Goal: Obtain resource: Obtain resource

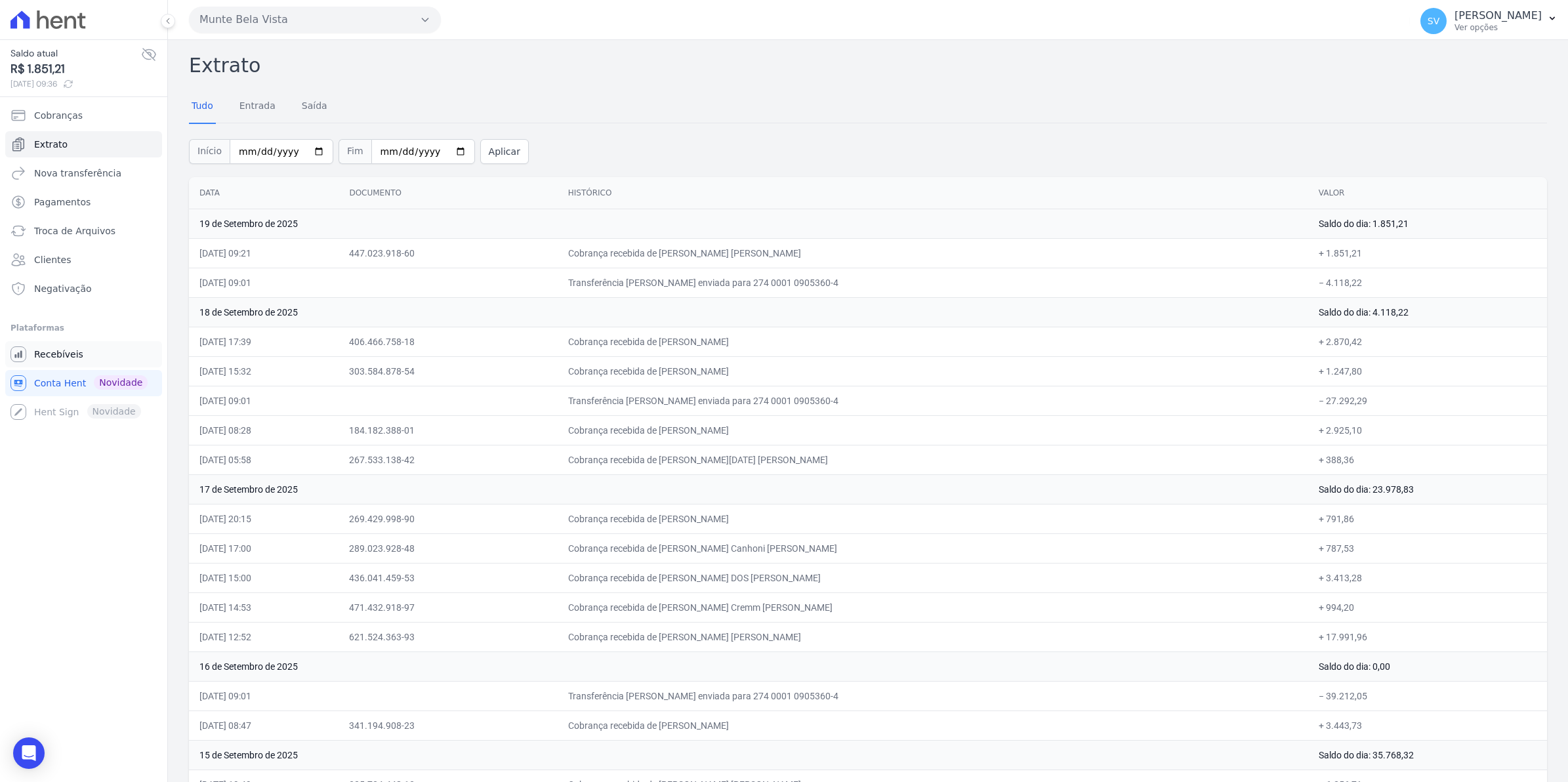
click at [46, 352] on span "Recebíveis" at bounding box center [58, 354] width 49 height 13
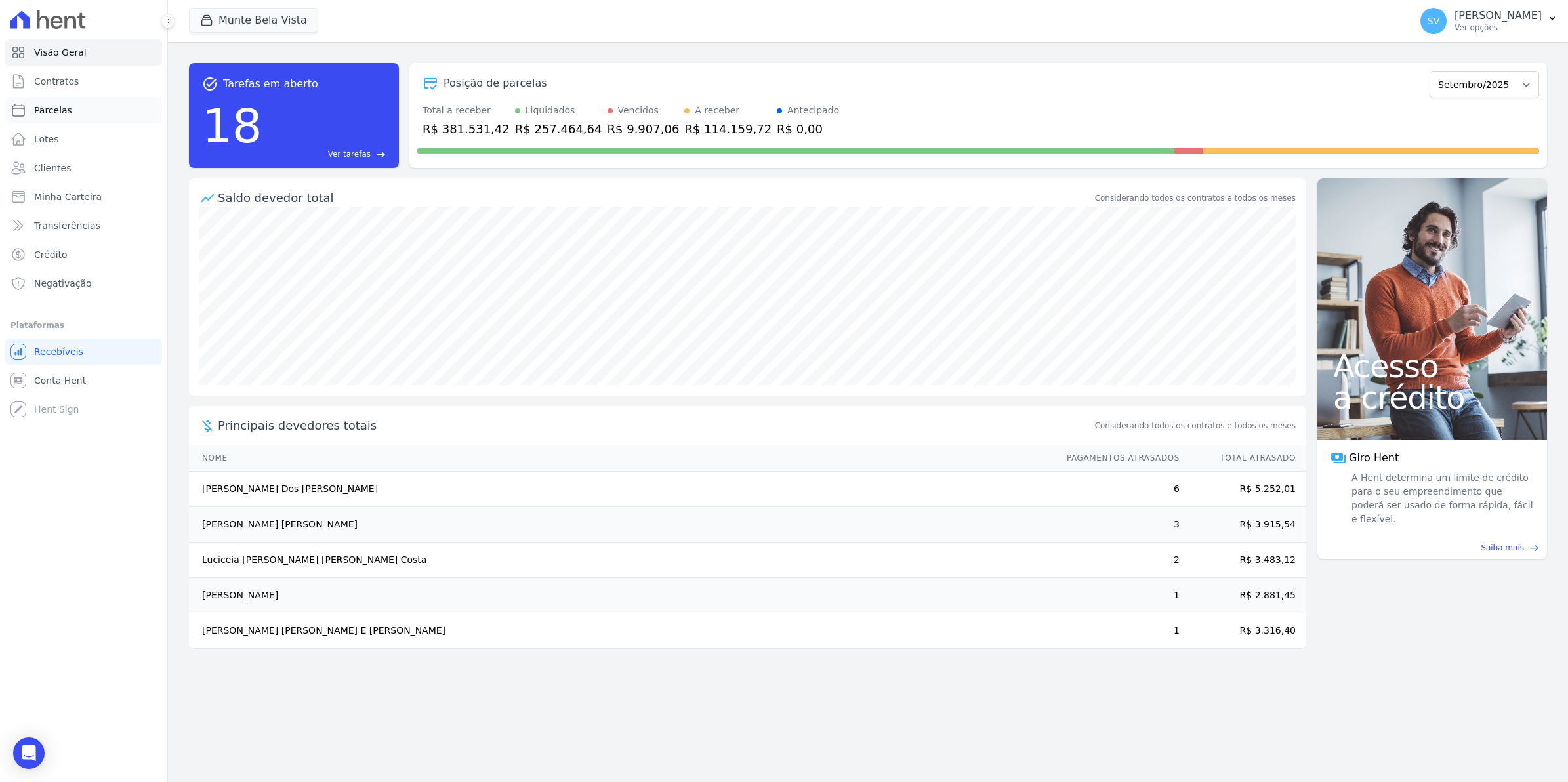
click at [62, 109] on span "Parcelas" at bounding box center [53, 110] width 38 height 13
select select
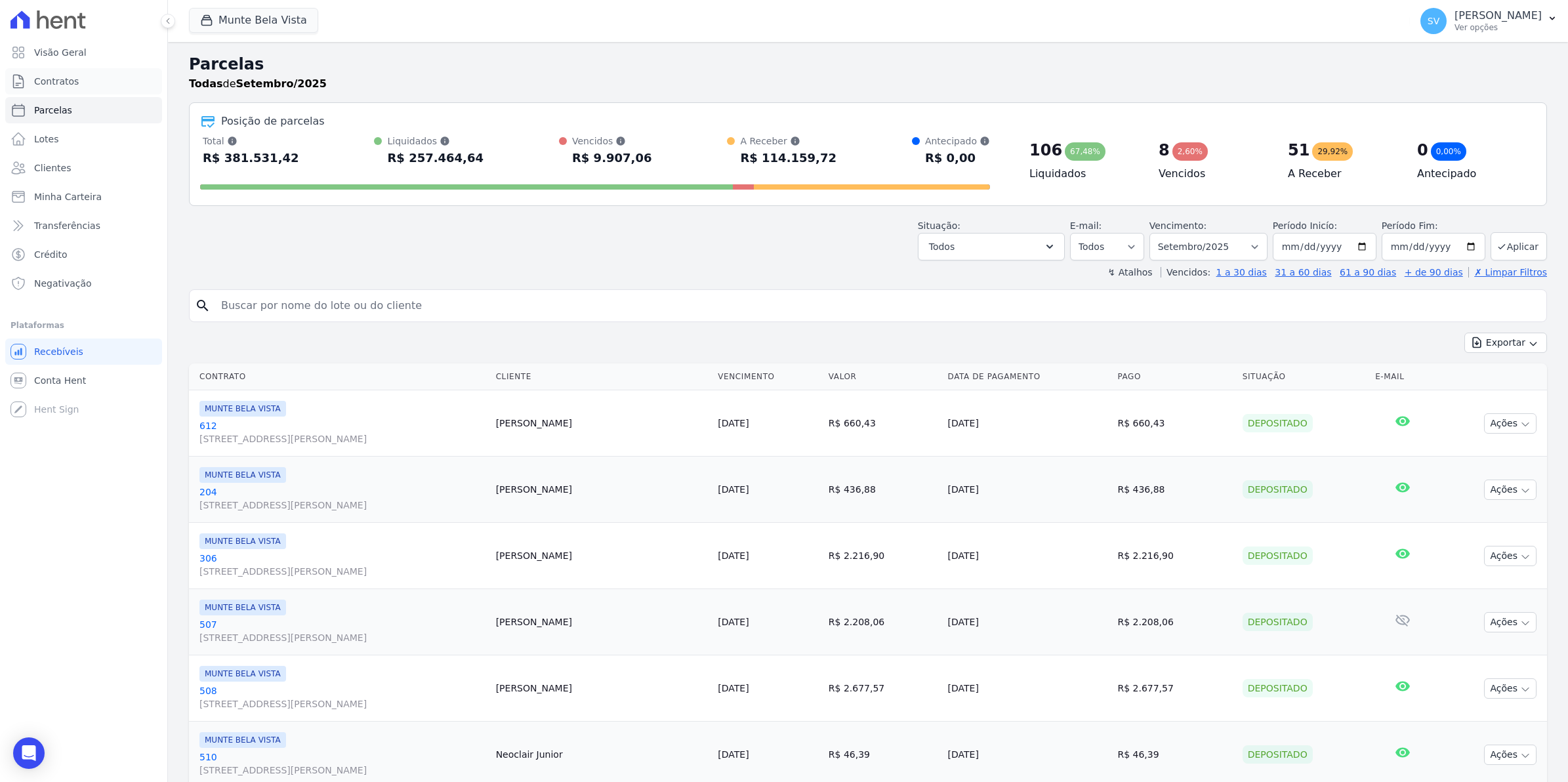
click at [61, 79] on span "Contratos" at bounding box center [56, 81] width 45 height 13
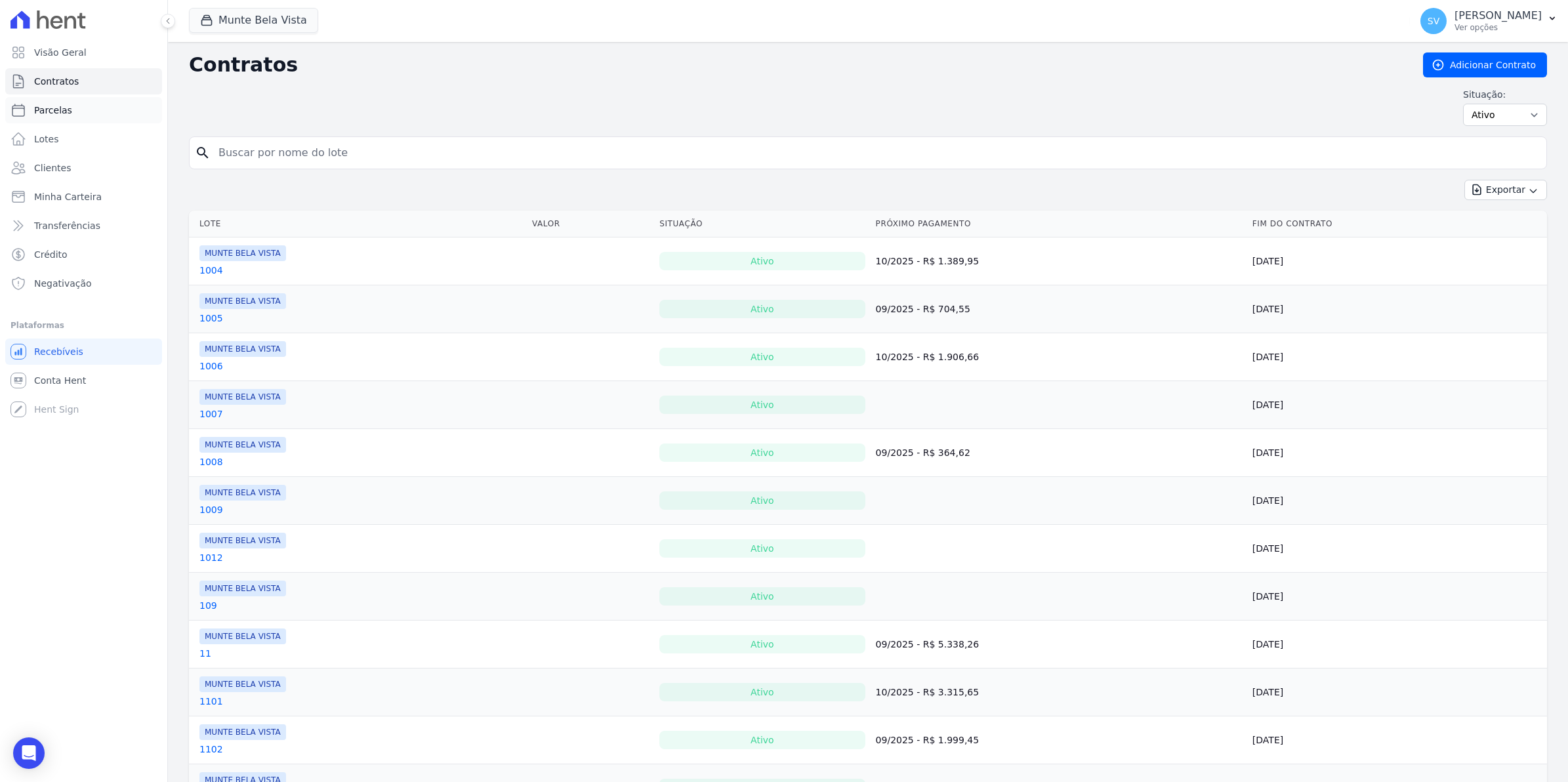
click at [62, 113] on span "Parcelas" at bounding box center [53, 110] width 38 height 13
select select
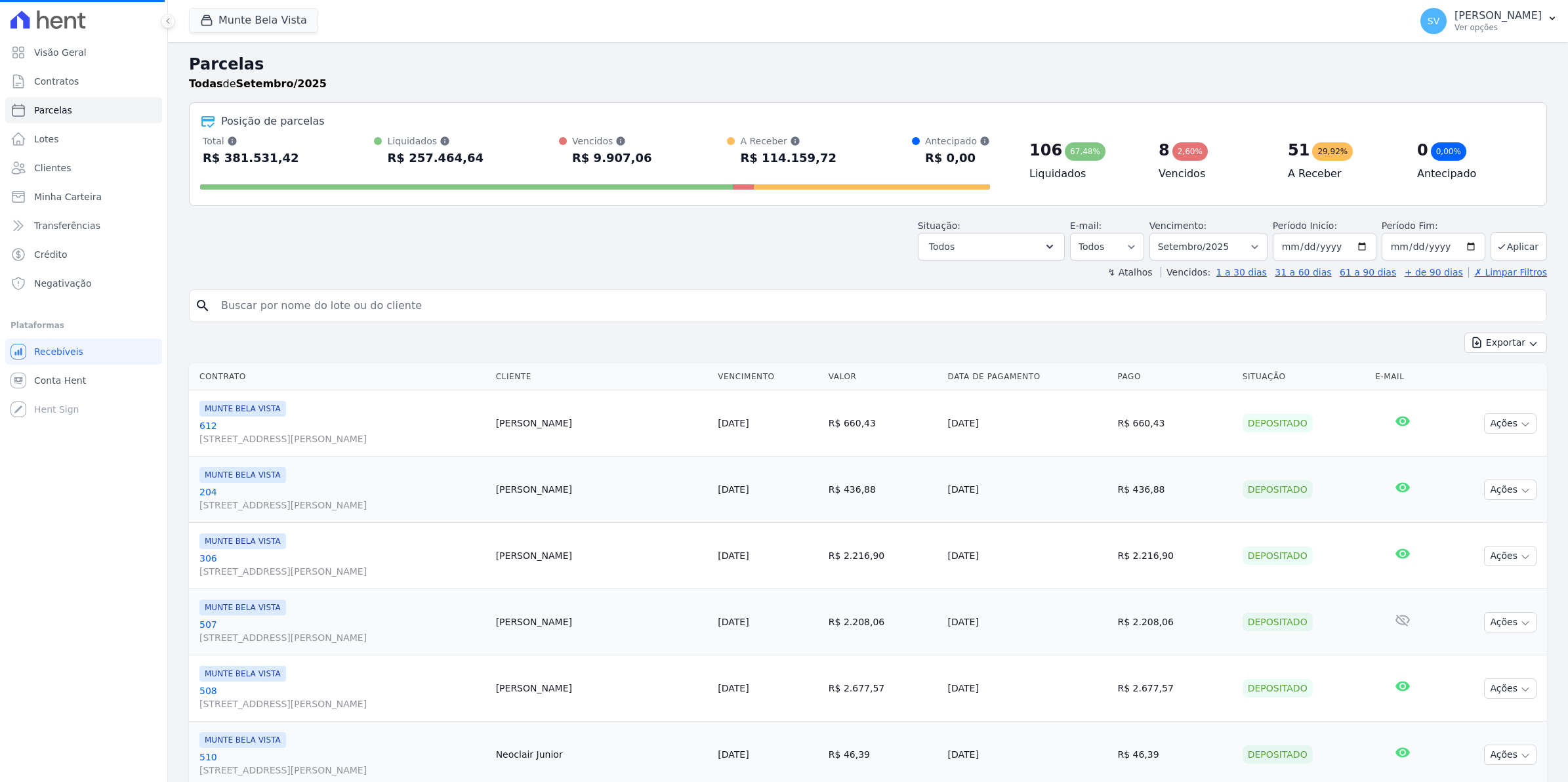
select select
click at [57, 86] on span "Contratos" at bounding box center [56, 81] width 45 height 13
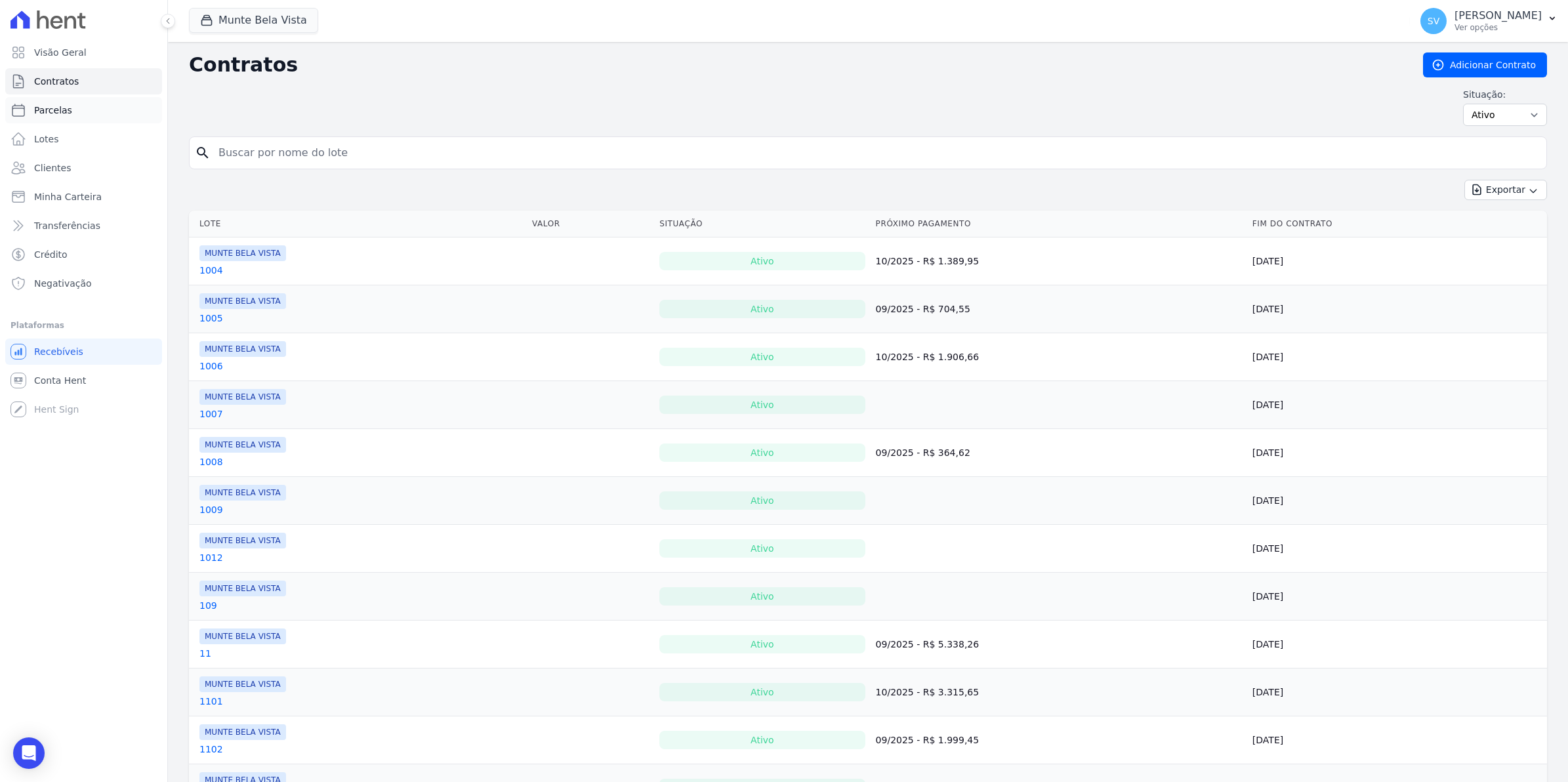
click at [50, 105] on span "Parcelas" at bounding box center [53, 110] width 38 height 13
select select
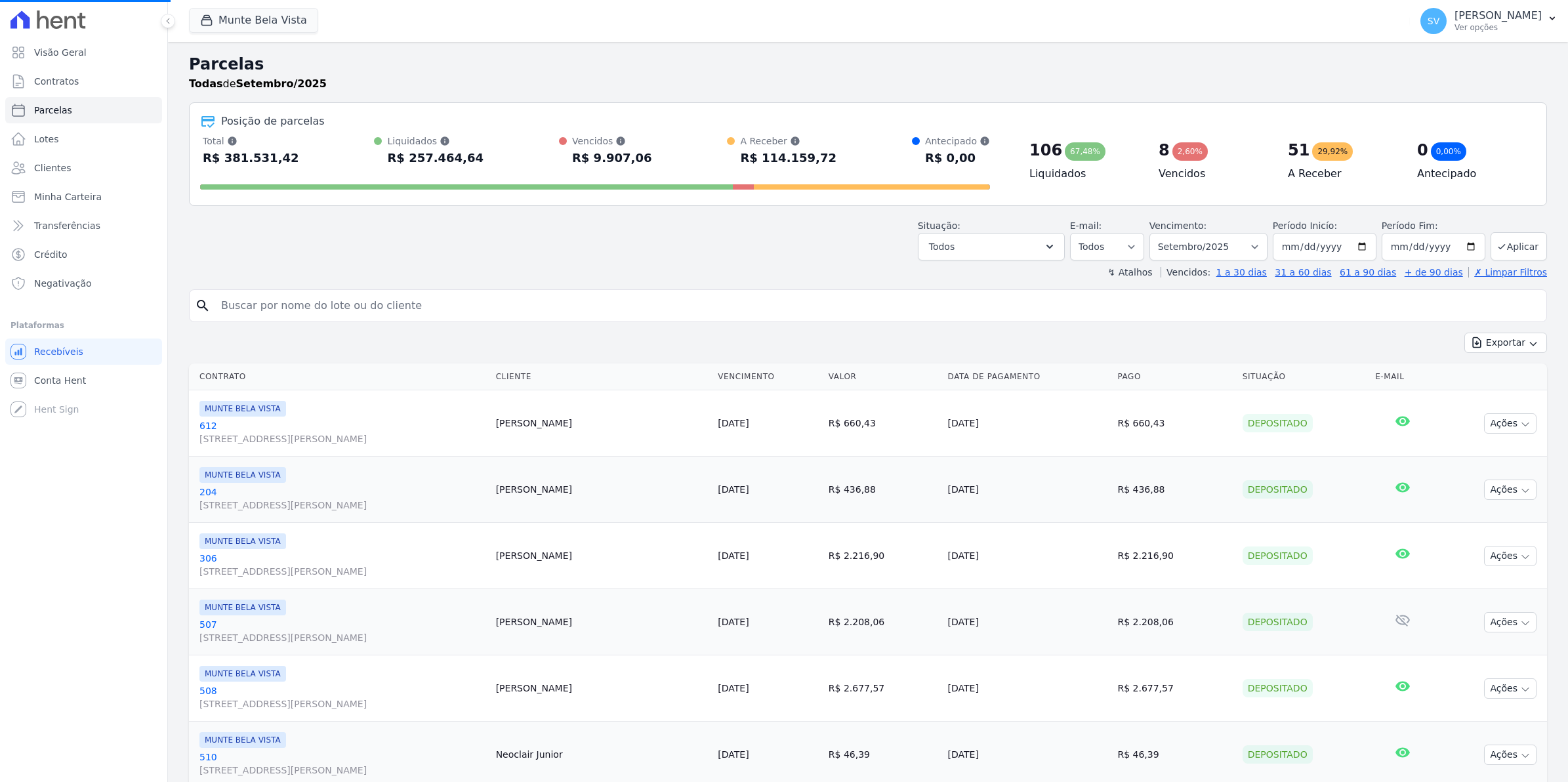
select select
click at [61, 80] on span "Contratos" at bounding box center [56, 81] width 45 height 13
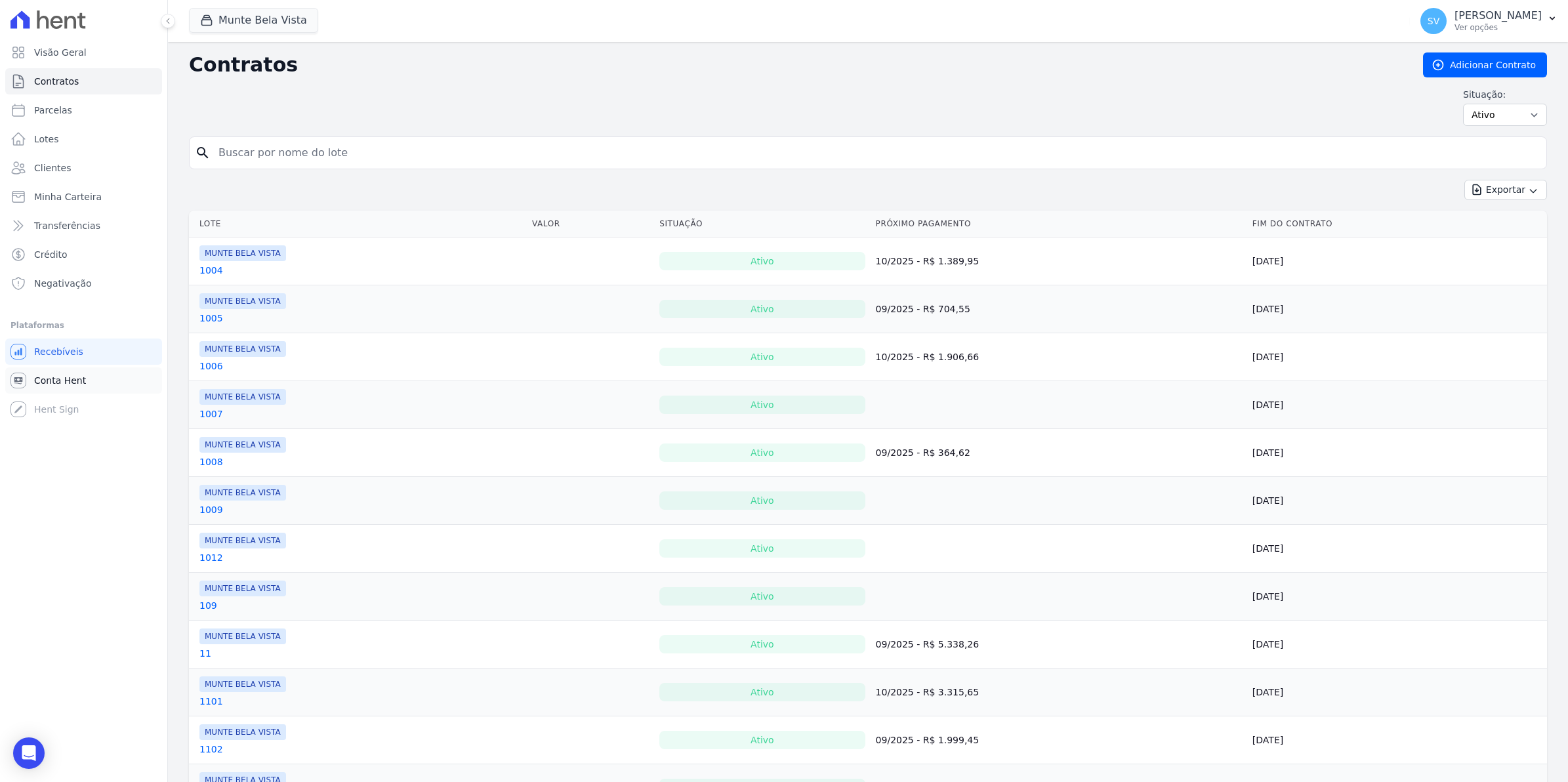
click at [60, 378] on span "Conta Hent" at bounding box center [60, 381] width 52 height 13
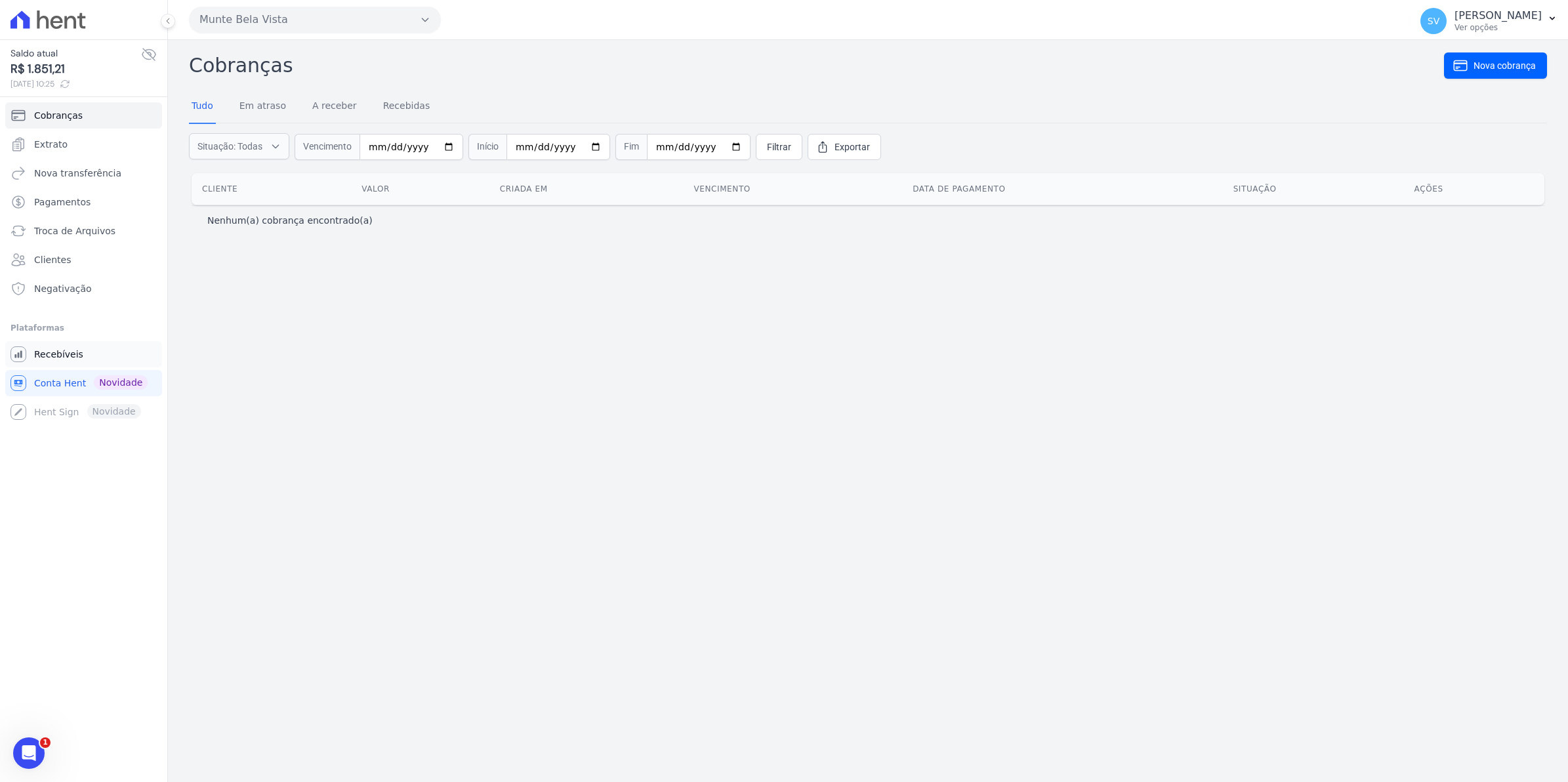
click at [58, 359] on span "Recebíveis" at bounding box center [58, 354] width 49 height 13
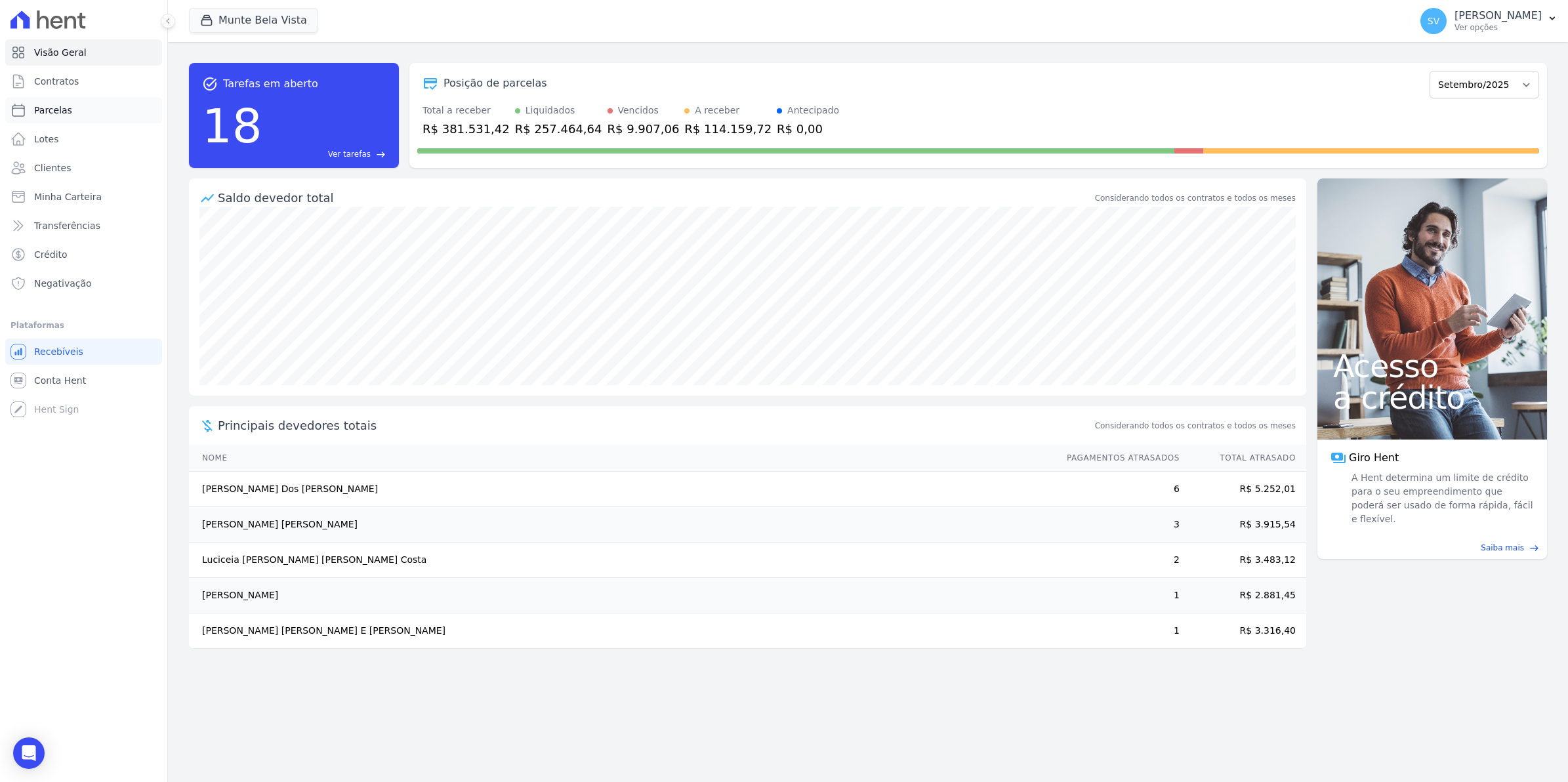
click at [54, 108] on span "Parcelas" at bounding box center [53, 110] width 38 height 13
select select
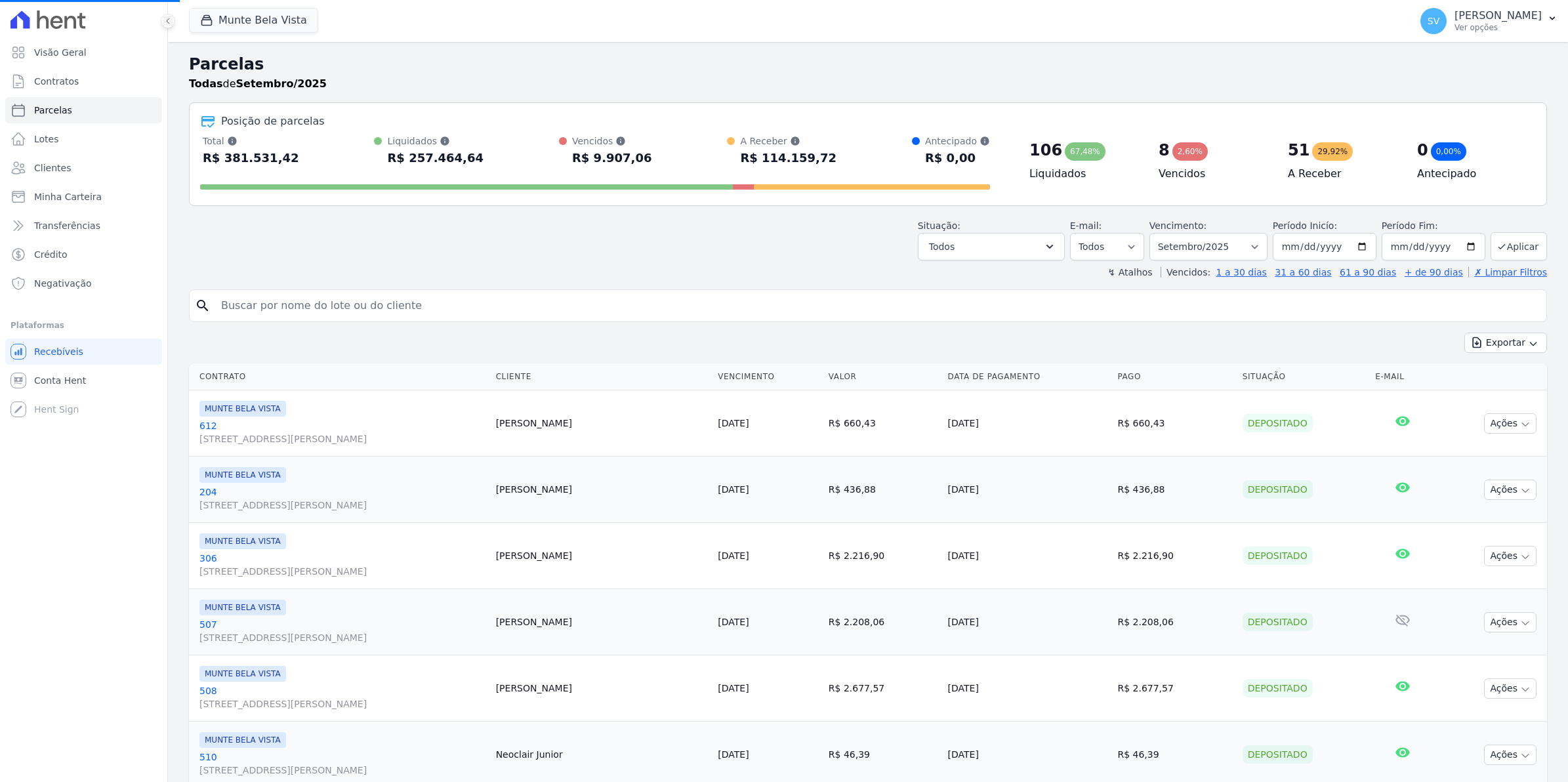
select select
click at [1447, 29] on span "SV" at bounding box center [1432, 20] width 26 height 26
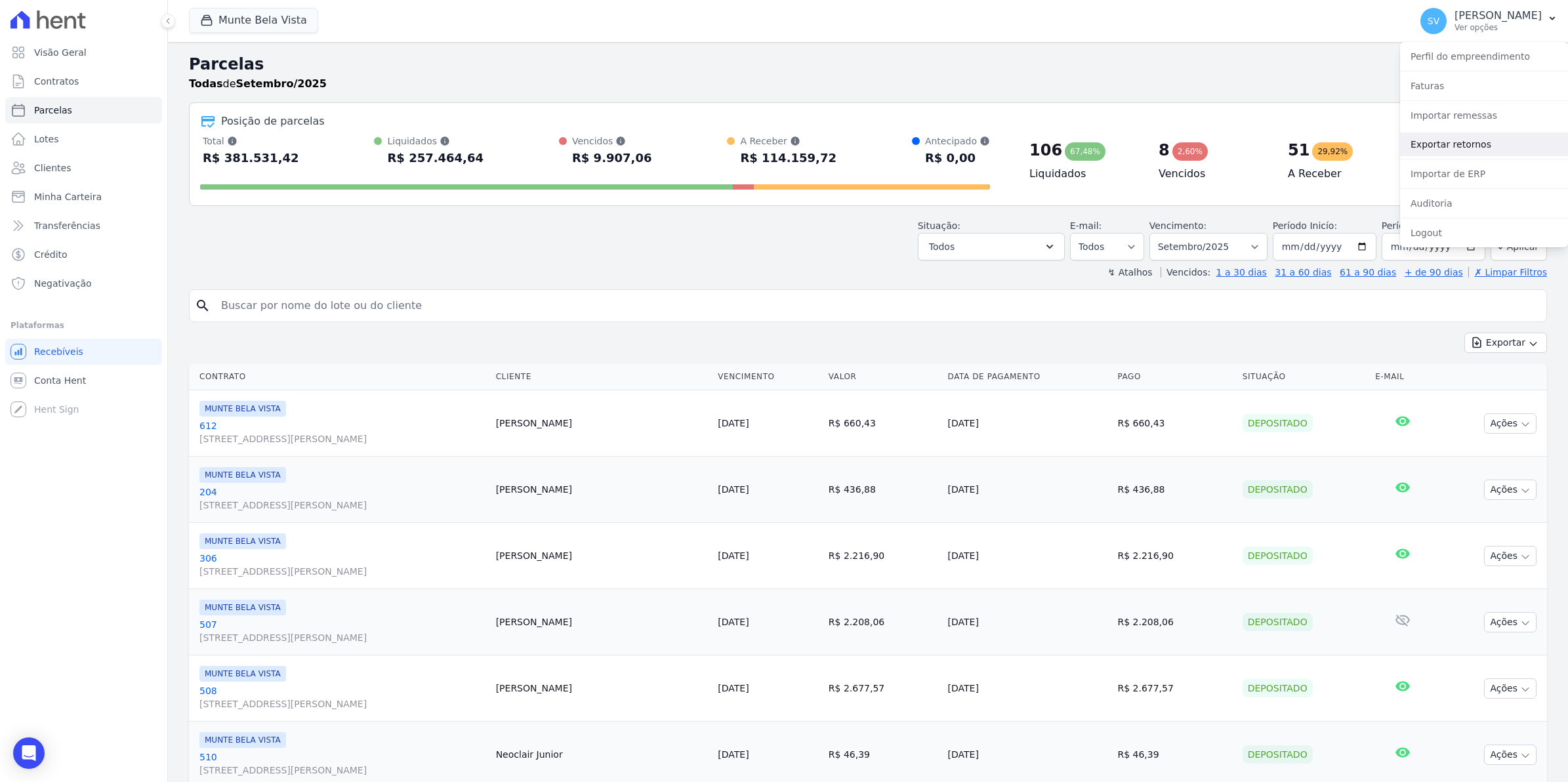
click at [1436, 145] on link "Exportar retornos" at bounding box center [1483, 144] width 168 height 24
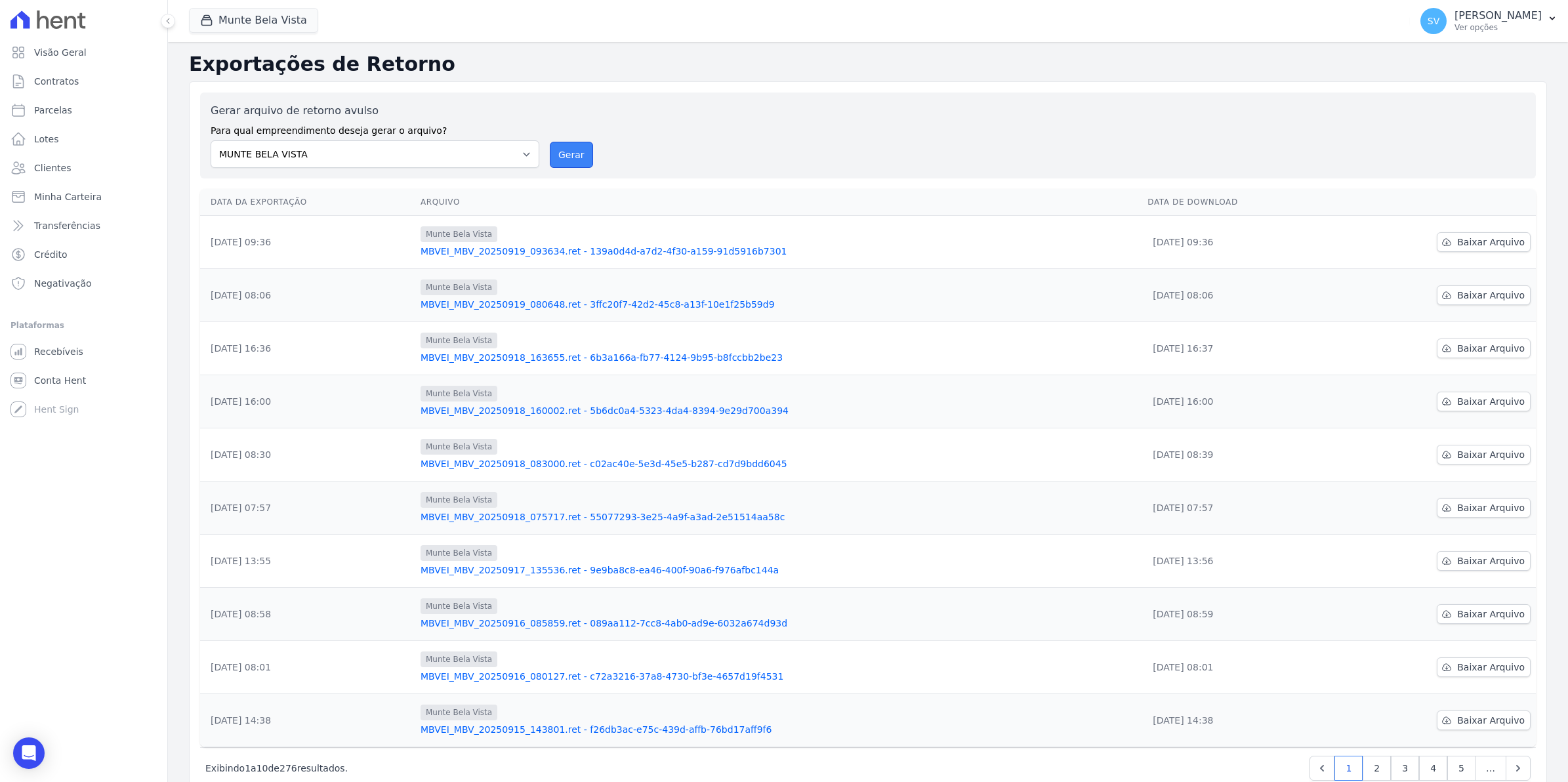
click at [563, 162] on button "Gerar" at bounding box center [571, 155] width 43 height 26
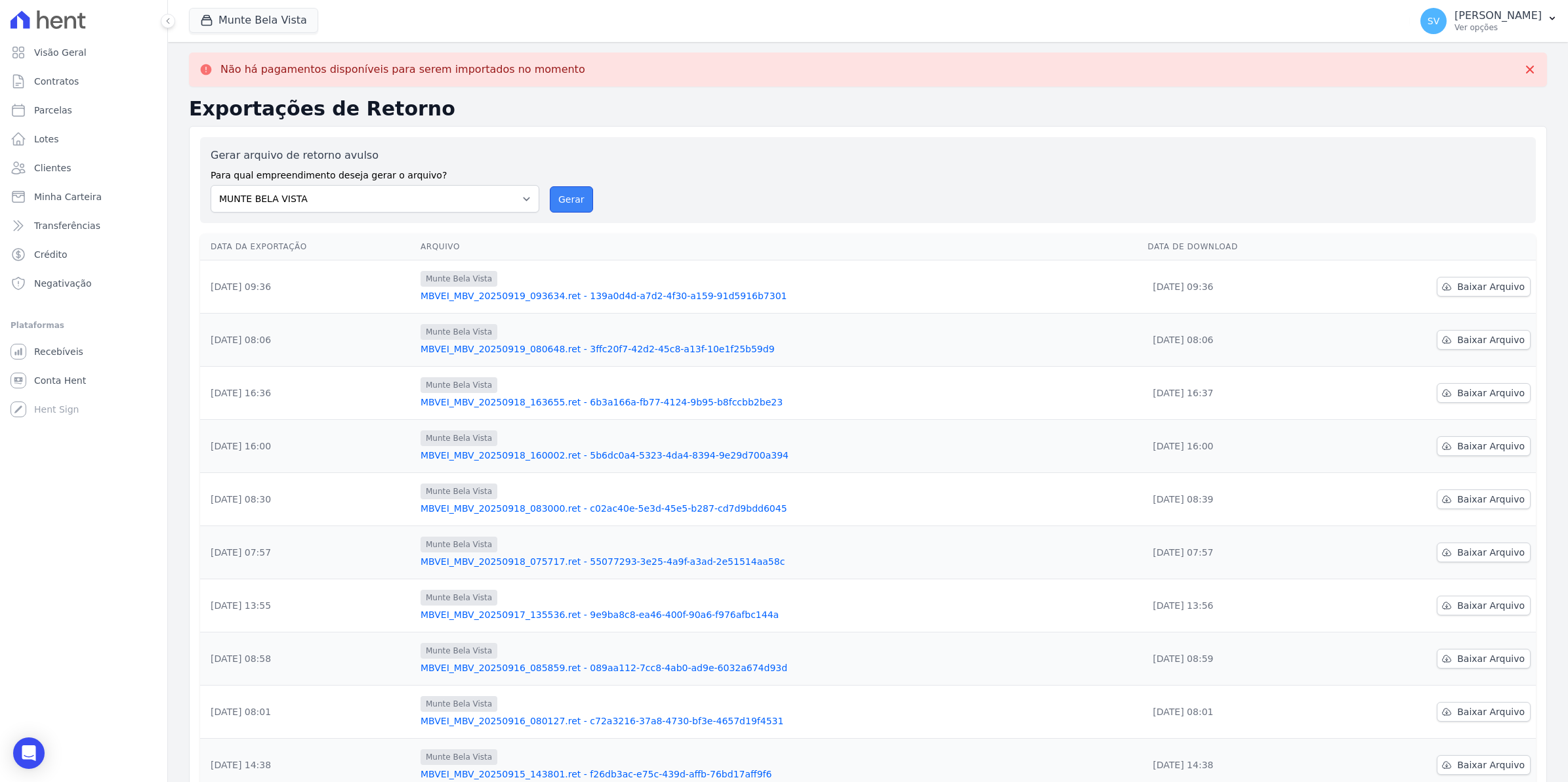
click at [555, 196] on button "Gerar" at bounding box center [571, 199] width 43 height 26
click at [53, 347] on span "Recebíveis" at bounding box center [58, 352] width 49 height 13
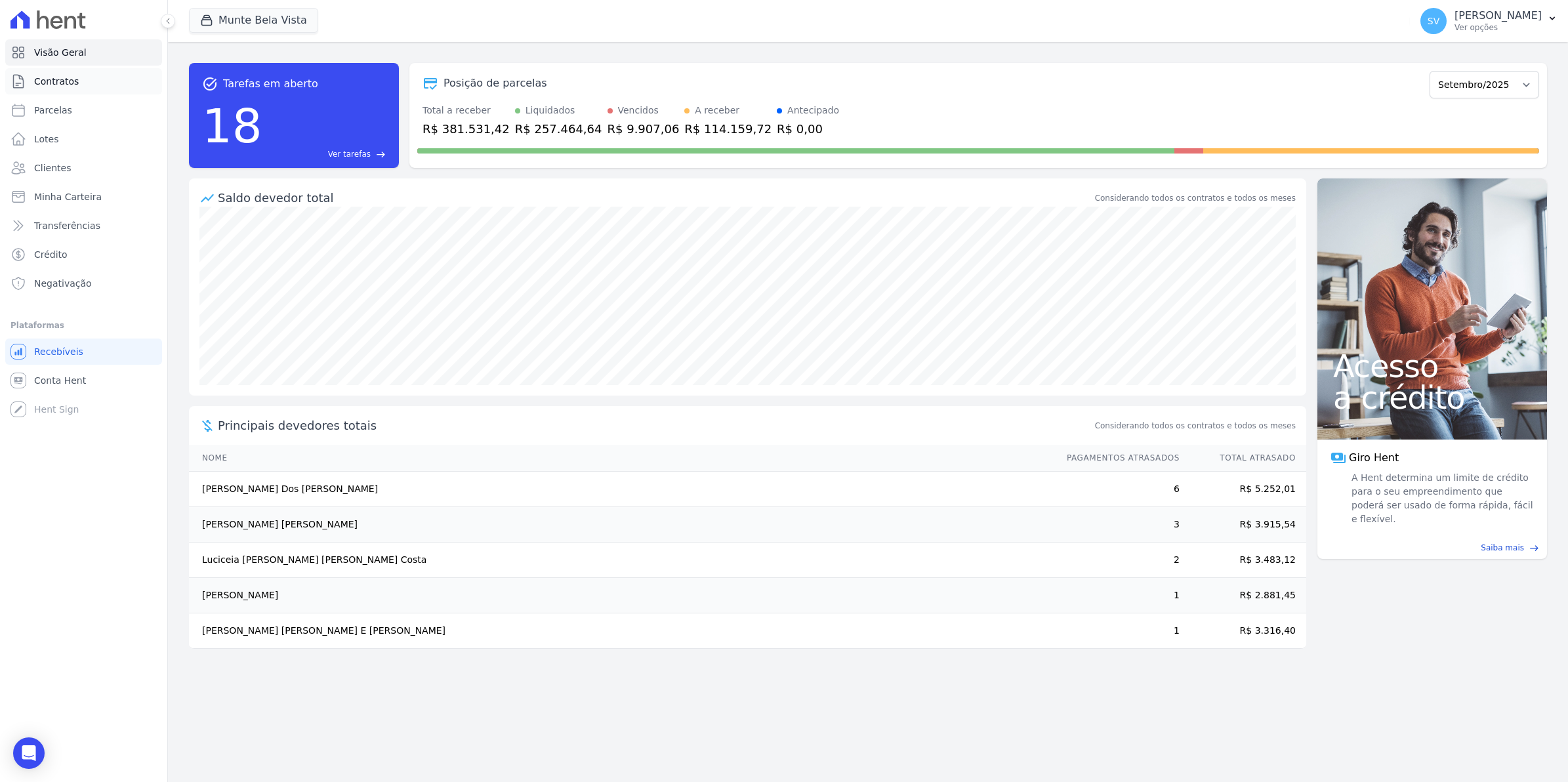
click at [73, 82] on span "Contratos" at bounding box center [56, 81] width 45 height 13
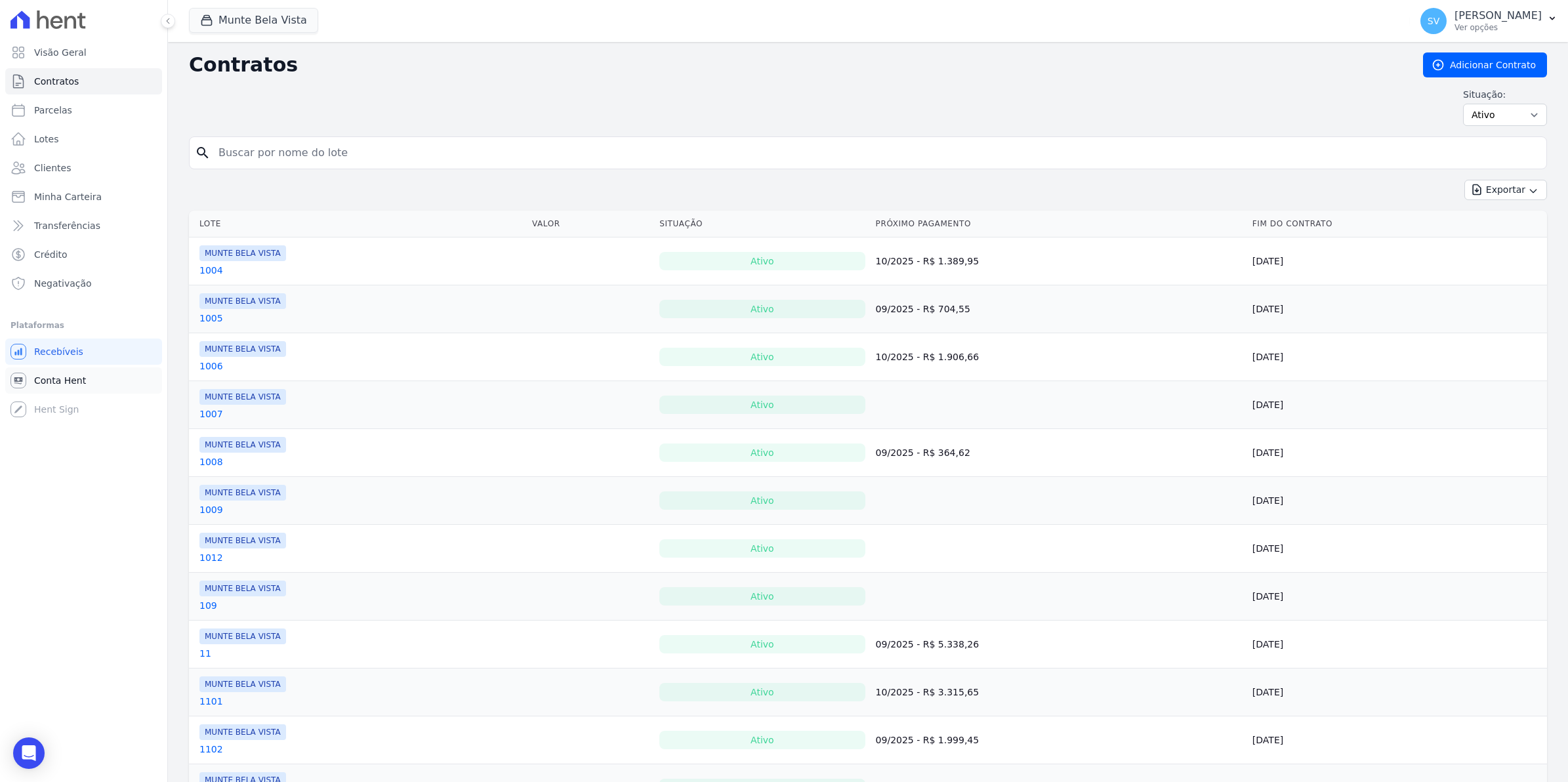
click at [35, 391] on link "Conta Hent" at bounding box center [84, 380] width 157 height 26
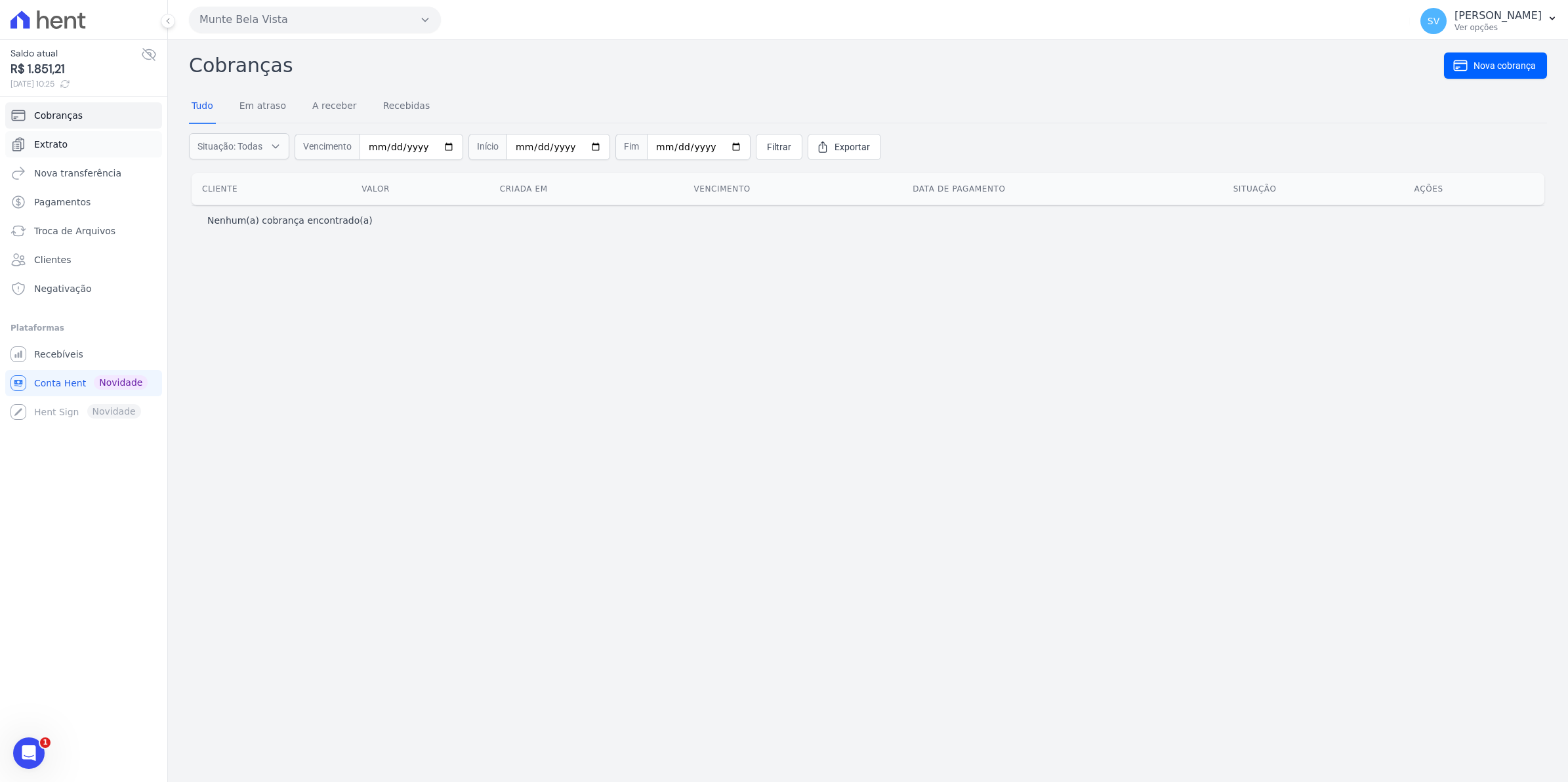
click at [53, 147] on span "Extrato" at bounding box center [50, 144] width 33 height 13
